Goal: Navigation & Orientation: Find specific page/section

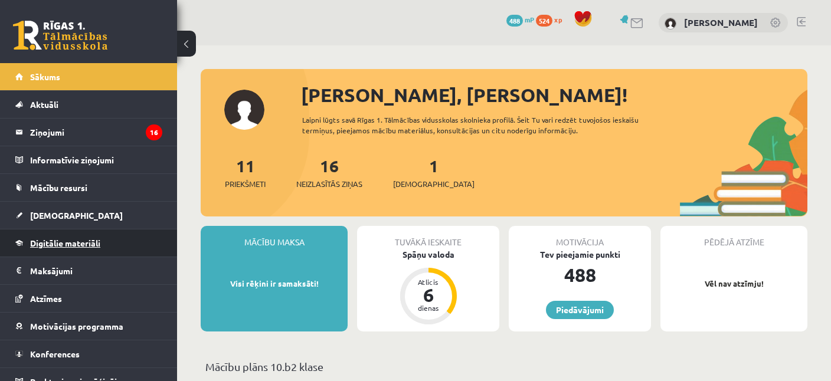
click at [60, 238] on span "Digitālie materiāli" at bounding box center [65, 243] width 70 height 11
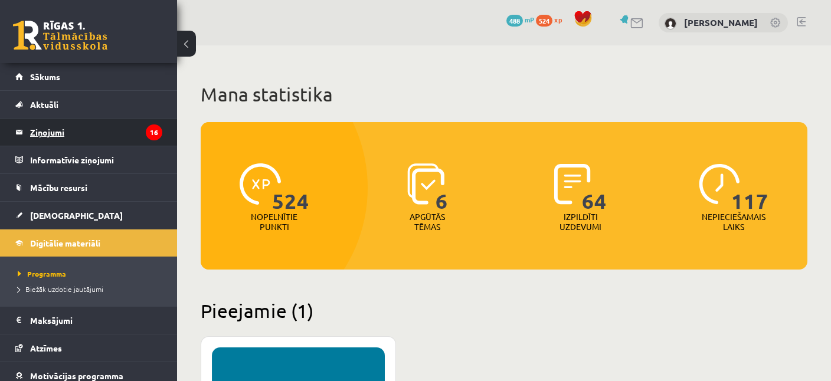
click at [65, 130] on legend "Ziņojumi 16" at bounding box center [96, 132] width 132 height 27
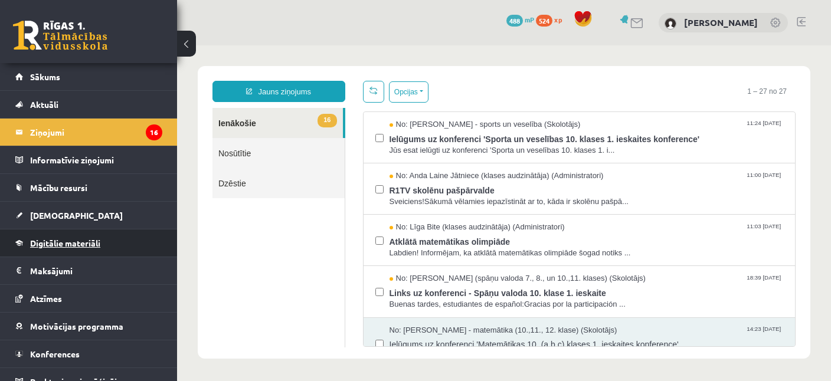
click at [57, 250] on link "Digitālie materiāli" at bounding box center [88, 243] width 147 height 27
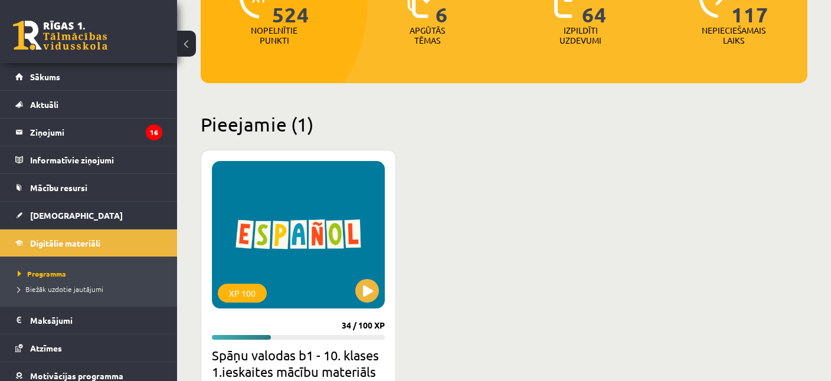
scroll to position [249, 0]
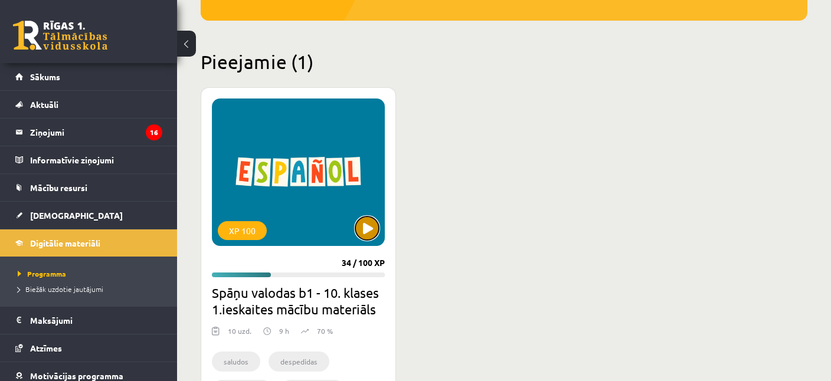
click at [358, 227] on button at bounding box center [367, 229] width 24 height 24
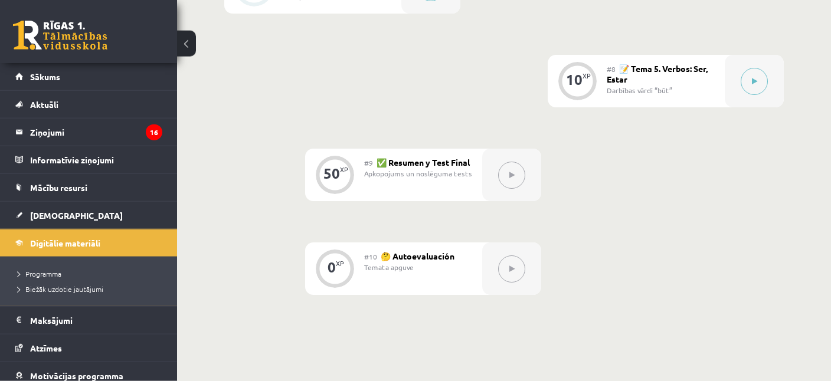
scroll to position [984, 0]
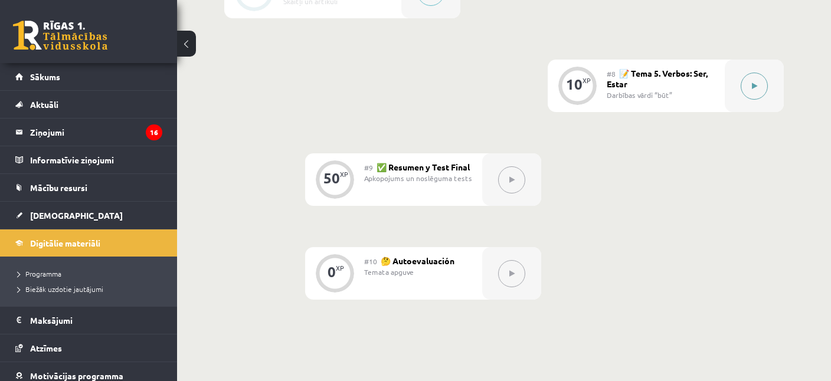
click at [758, 84] on button at bounding box center [754, 86] width 27 height 27
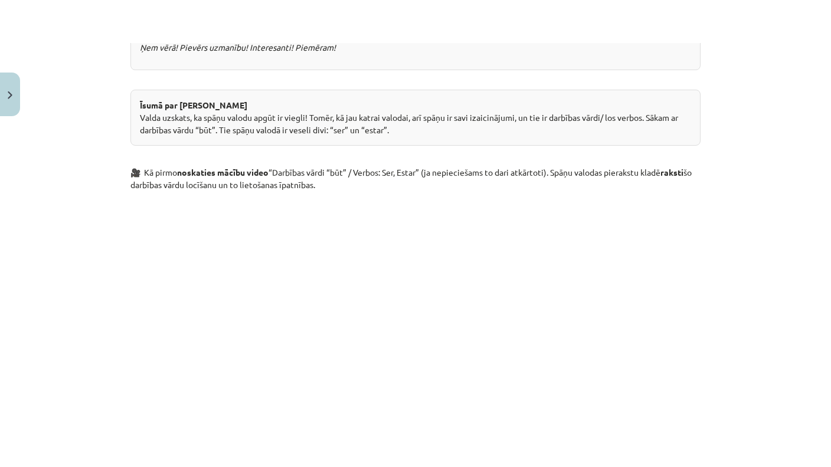
scroll to position [571, 0]
